Goal: Task Accomplishment & Management: Use online tool/utility

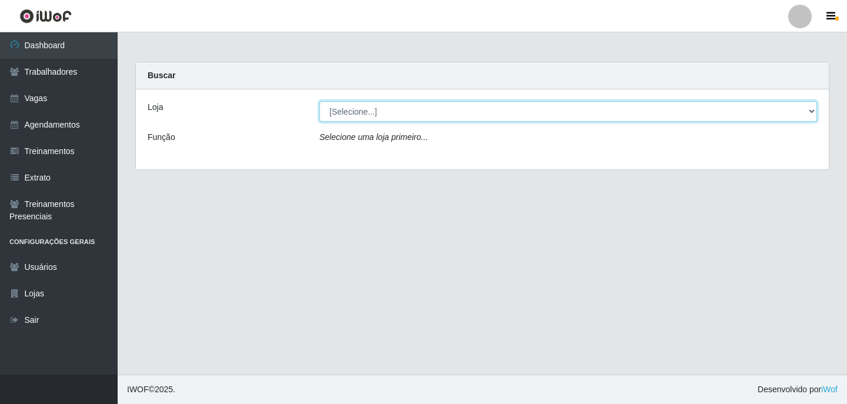
click at [506, 113] on select "[Selecione...] Leite Clan - [GEOGRAPHIC_DATA]" at bounding box center [568, 111] width 498 height 21
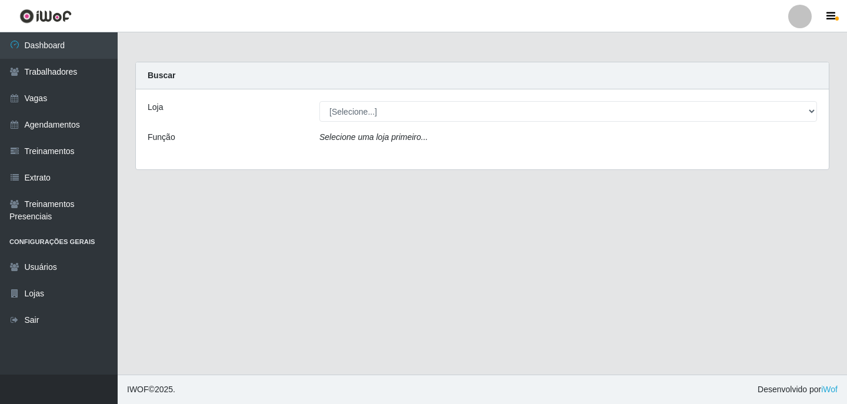
click at [484, 155] on div "Loja [Selecione...] Leite Clan - Bayeux Função Selecione uma loja primeiro..." at bounding box center [482, 129] width 693 height 80
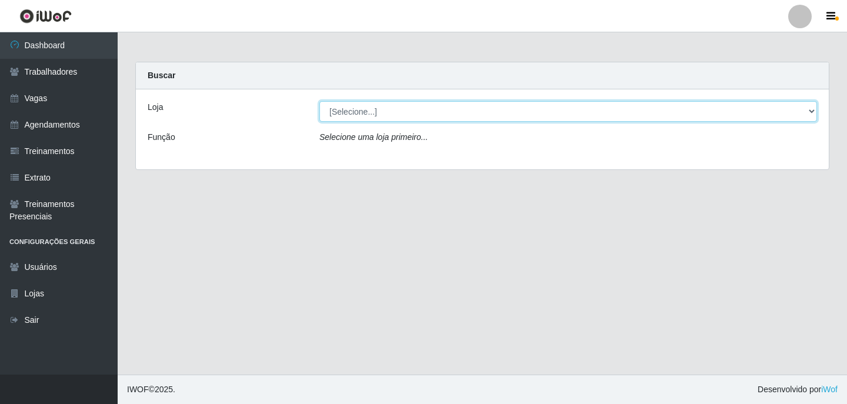
click at [492, 113] on select "[Selecione...] Leite Clan - [GEOGRAPHIC_DATA]" at bounding box center [568, 111] width 498 height 21
select select "452"
click at [319, 101] on select "[Selecione...] Leite Clan - [GEOGRAPHIC_DATA]" at bounding box center [568, 111] width 498 height 21
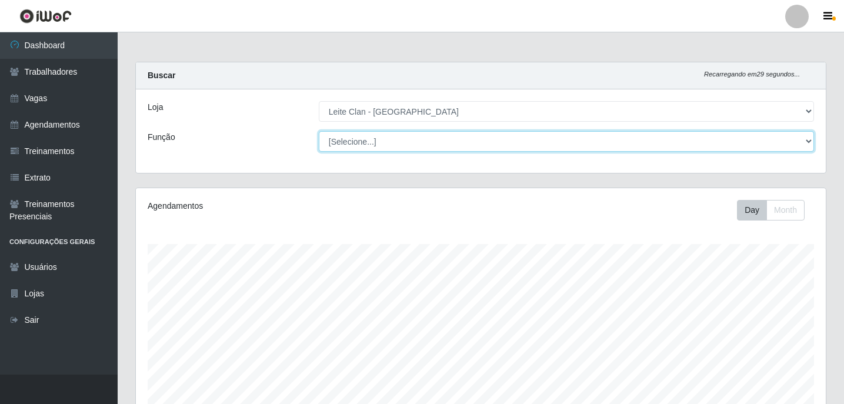
click at [488, 139] on select "[Selecione...] ASG ASG + Carregador e Descarregador de Caminhão Carregador e De…" at bounding box center [566, 141] width 495 height 21
select select "138"
click at [319, 131] on select "[Selecione...] ASG ASG + Carregador e Descarregador de Caminhão Carregador e De…" at bounding box center [566, 141] width 495 height 21
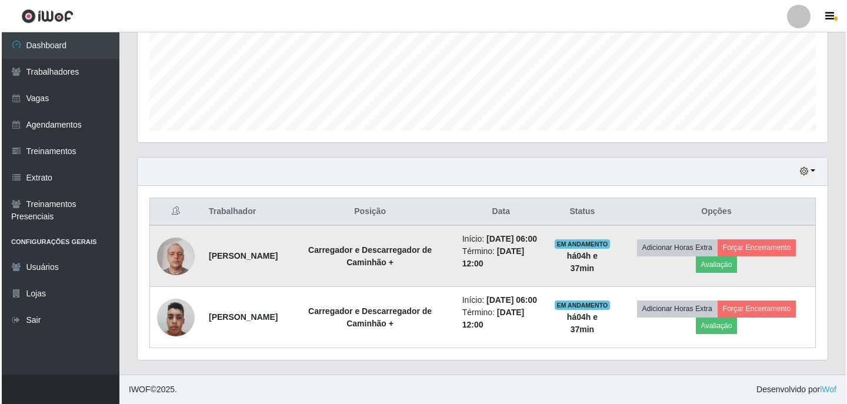
scroll to position [315, 0]
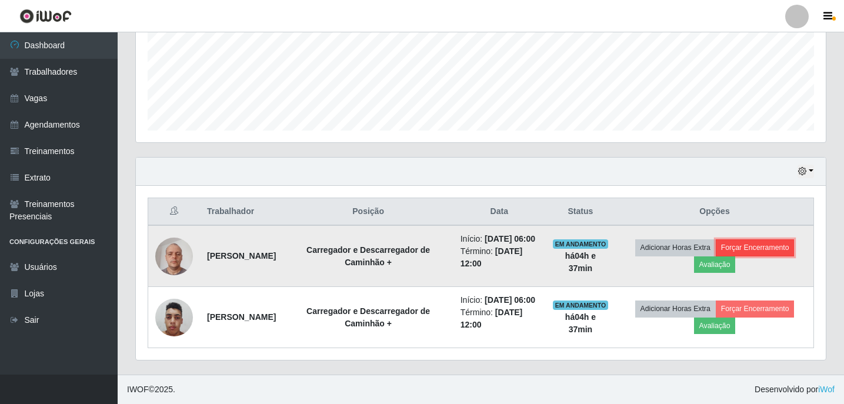
click at [755, 239] on button "Forçar Encerramento" at bounding box center [755, 247] width 79 height 16
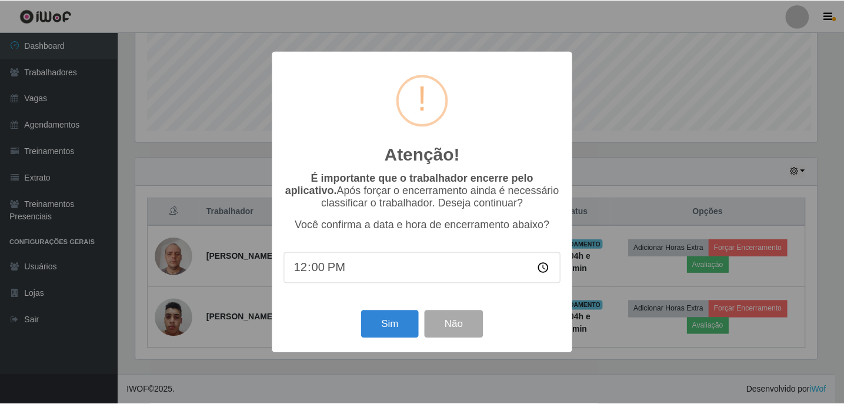
scroll to position [244, 684]
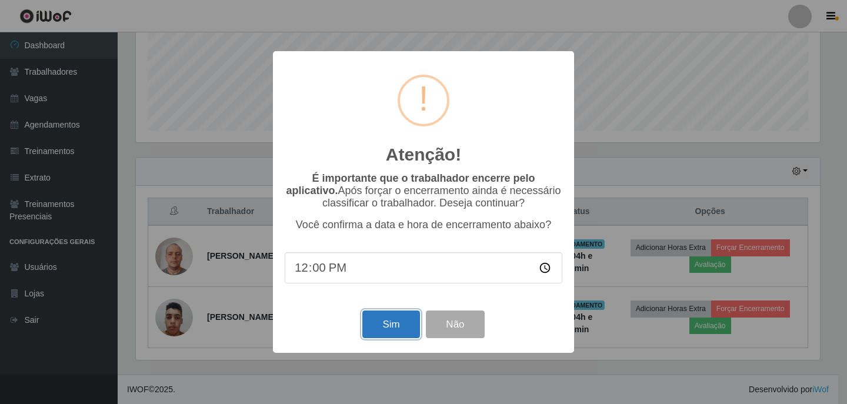
click at [396, 335] on button "Sim" at bounding box center [390, 325] width 57 height 28
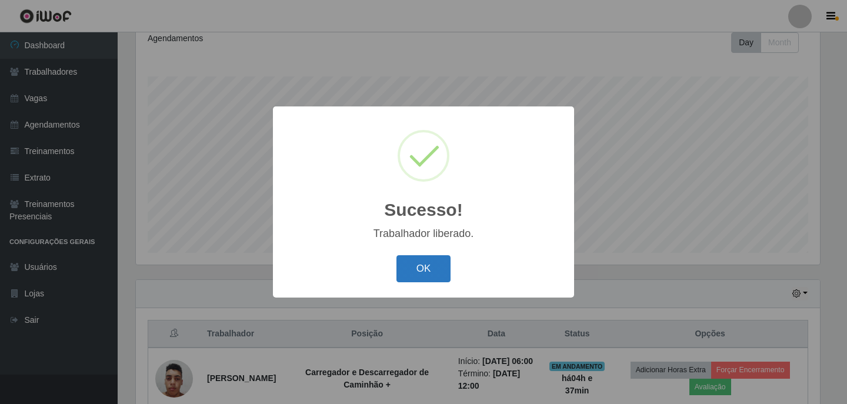
click at [425, 274] on button "OK" at bounding box center [423, 269] width 55 height 28
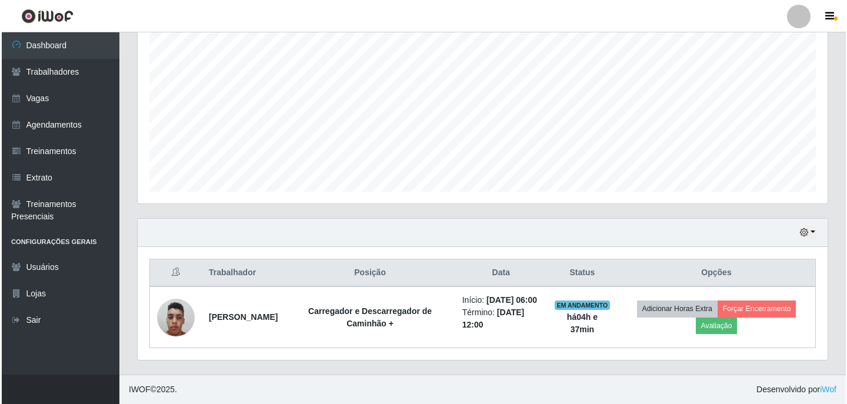
scroll to position [241, 0]
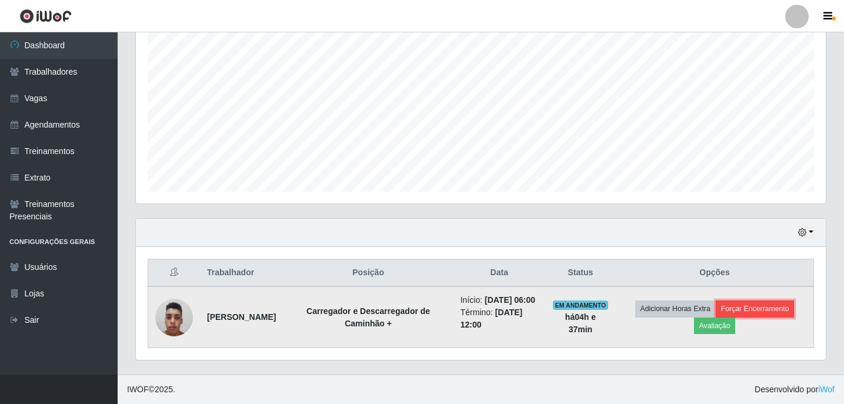
click at [759, 301] on button "Forçar Encerramento" at bounding box center [755, 309] width 79 height 16
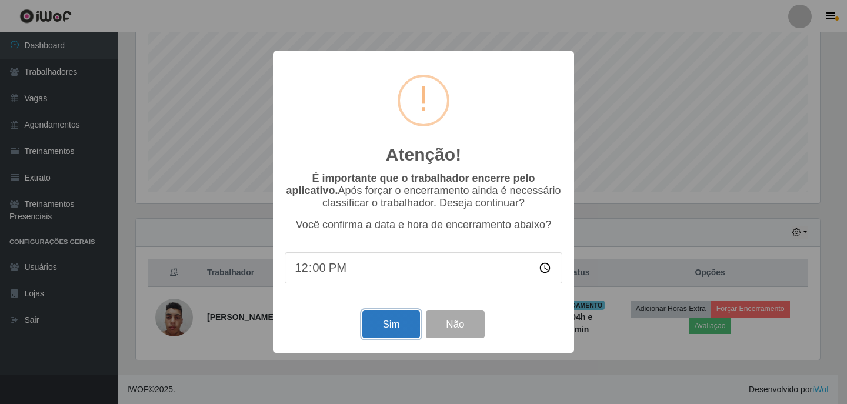
click at [394, 326] on button "Sim" at bounding box center [390, 325] width 57 height 28
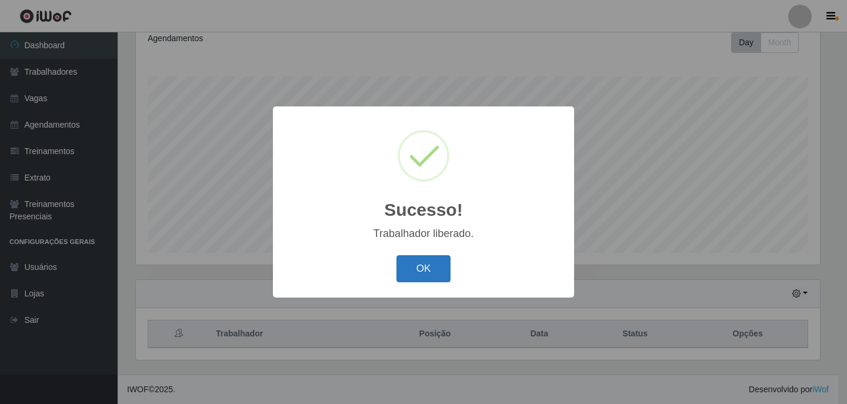
click at [444, 274] on button "OK" at bounding box center [423, 269] width 55 height 28
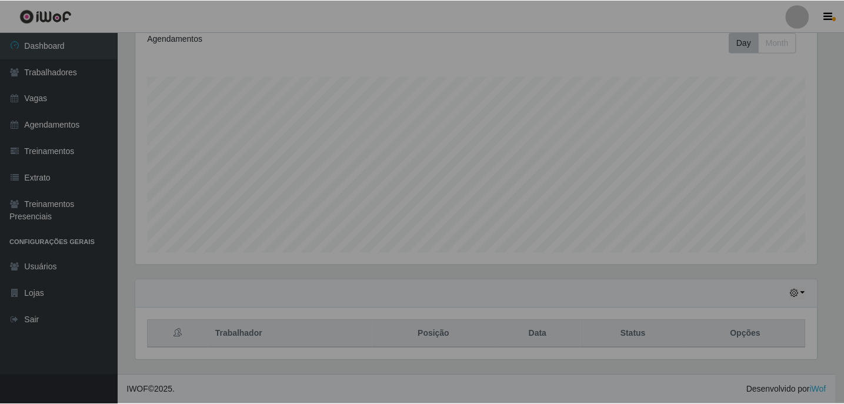
scroll to position [244, 690]
